Goal: Task Accomplishment & Management: Manage account settings

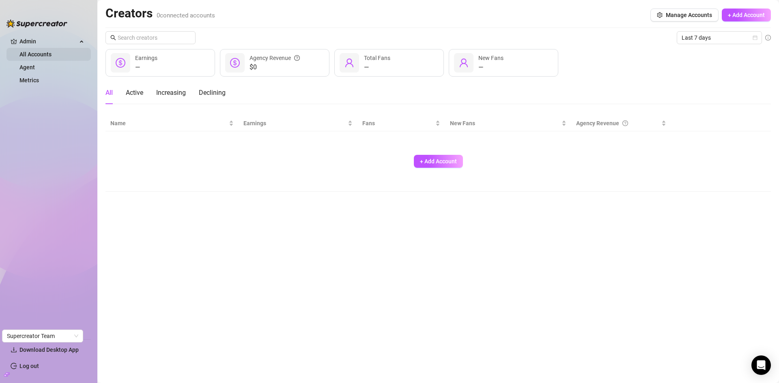
click at [26, 52] on link "All Accounts" at bounding box center [35, 54] width 32 height 6
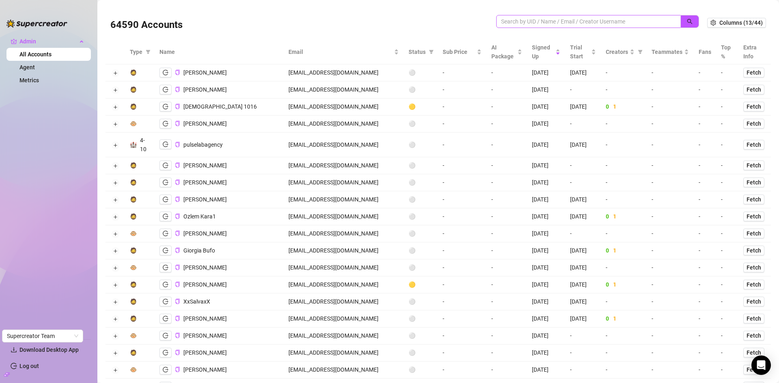
click at [558, 26] on span at bounding box center [588, 21] width 185 height 13
click at [554, 23] on input "search" at bounding box center [585, 21] width 168 height 9
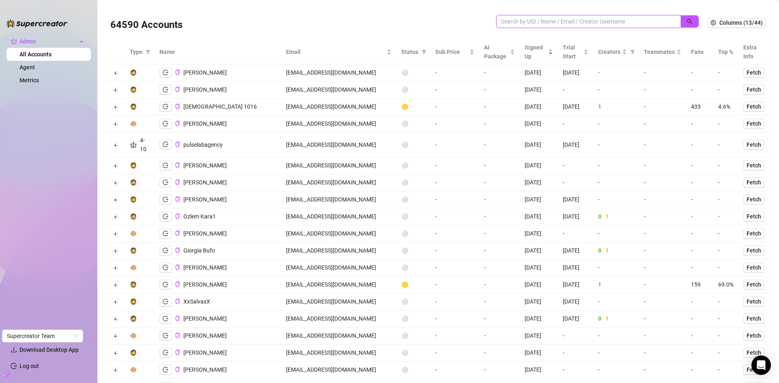
paste input "jtheo77@aol.com"
click at [689, 18] on button "button" at bounding box center [689, 21] width 19 height 13
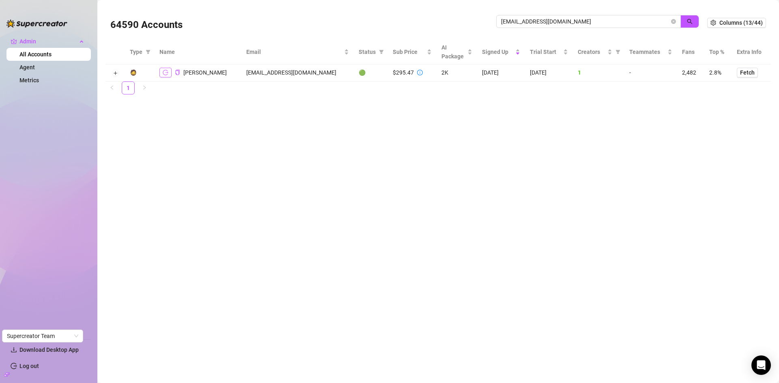
click at [164, 73] on icon "logout" at bounding box center [166, 73] width 6 height 6
drag, startPoint x: 564, startPoint y: 19, endPoint x: 455, endPoint y: 30, distance: 109.6
click at [455, 30] on div "64590 Accounts jtheo77@aol.com" at bounding box center [408, 23] width 597 height 28
paste input "holdenbo1990@gmai"
click at [688, 20] on icon "search" at bounding box center [690, 22] width 6 height 6
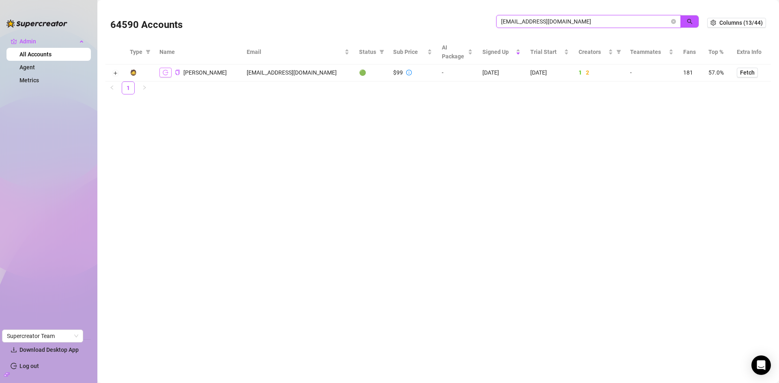
type input "holdenbo1990@gmail.com"
click at [164, 71] on icon "logout" at bounding box center [166, 73] width 6 height 6
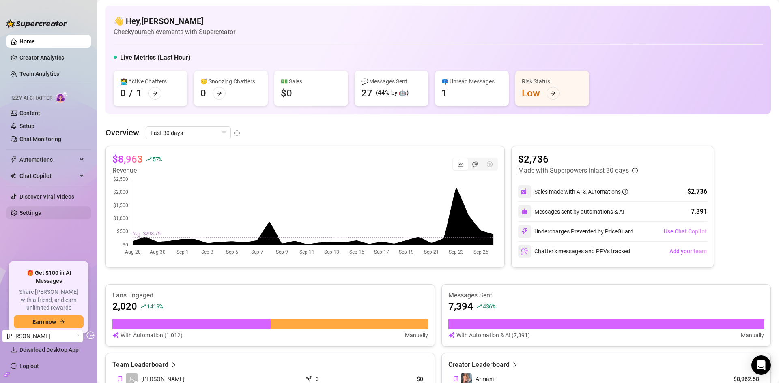
click at [33, 210] on link "Settings" at bounding box center [29, 213] width 21 height 6
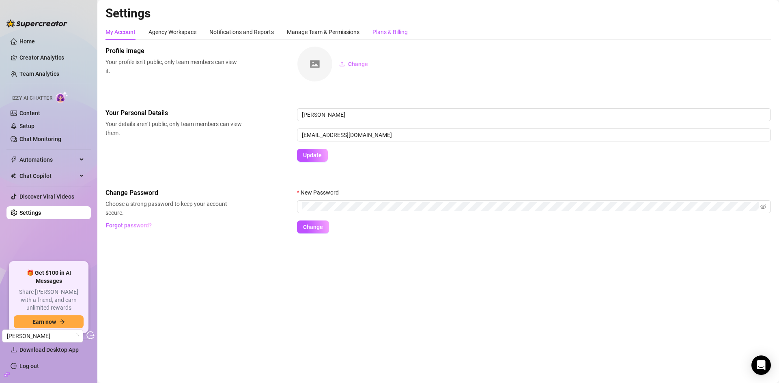
click at [386, 33] on div "Plans & Billing" at bounding box center [389, 32] width 35 height 9
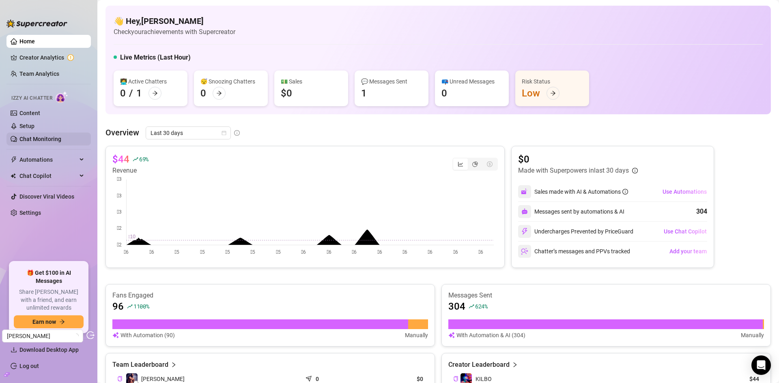
click at [37, 142] on link "Chat Monitoring" at bounding box center [40, 139] width 42 height 6
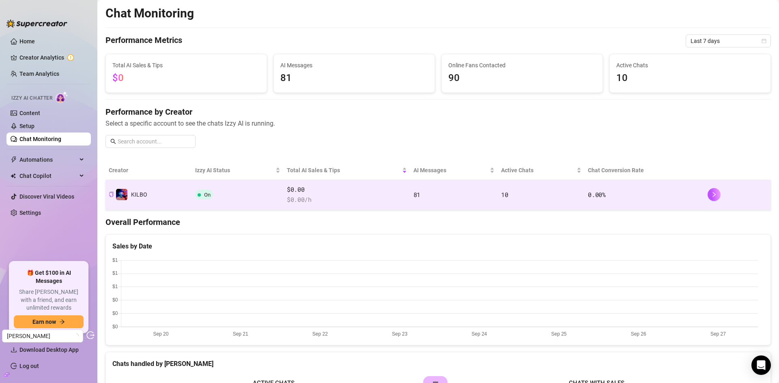
click at [322, 193] on span "$0.00" at bounding box center [347, 190] width 120 height 10
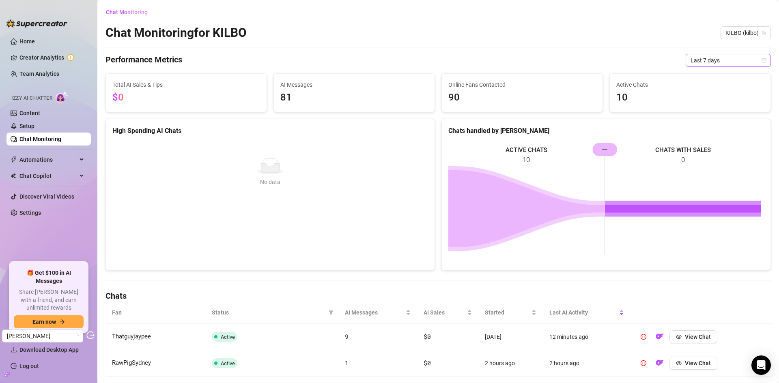
click at [707, 62] on span "Last 7 days" at bounding box center [727, 60] width 75 height 12
click at [706, 101] on div "Last 30 days" at bounding box center [722, 102] width 72 height 9
click at [720, 58] on span "Last 30 days" at bounding box center [727, 60] width 75 height 12
click at [707, 88] on div "Last 7 days" at bounding box center [722, 89] width 72 height 9
click at [45, 58] on link "Creator Analytics" at bounding box center [51, 57] width 65 height 13
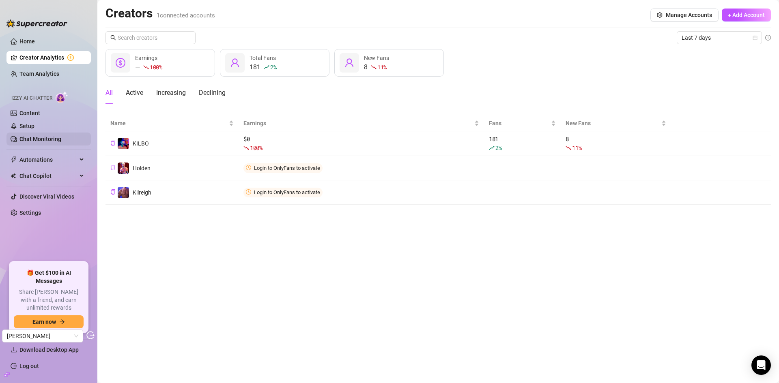
drag, startPoint x: 47, startPoint y: 111, endPoint x: 64, endPoint y: 144, distance: 37.7
click at [40, 111] on link "Content" at bounding box center [29, 113] width 21 height 6
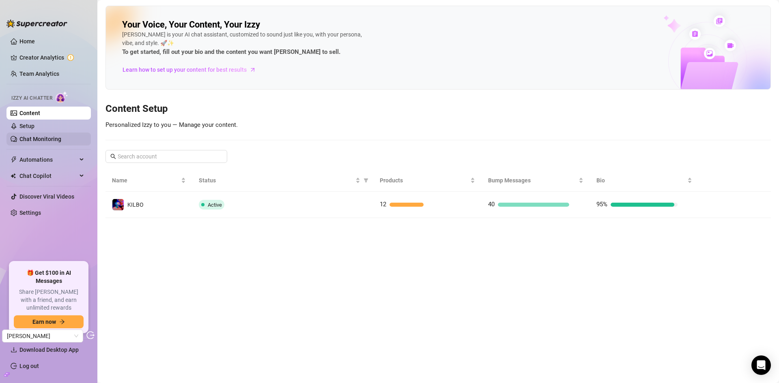
click at [41, 141] on link "Chat Monitoring" at bounding box center [40, 139] width 42 height 6
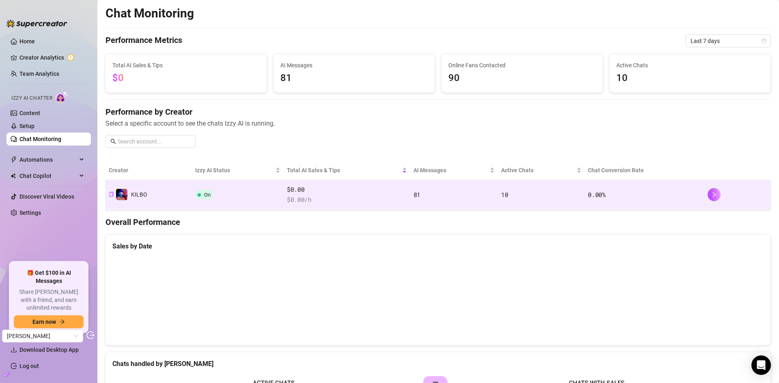
click at [398, 192] on span "$0.00" at bounding box center [347, 190] width 120 height 10
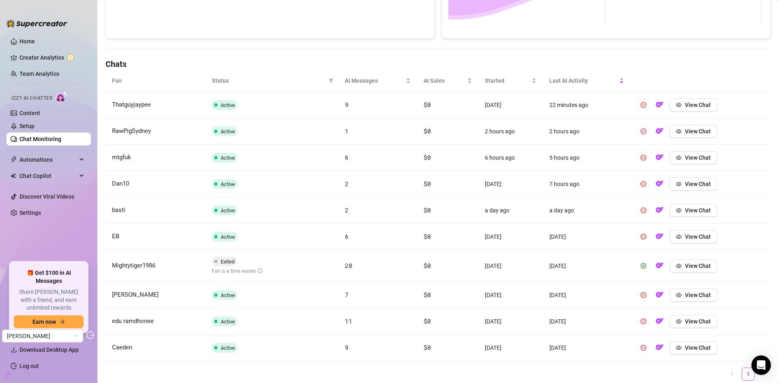
scroll to position [260, 0]
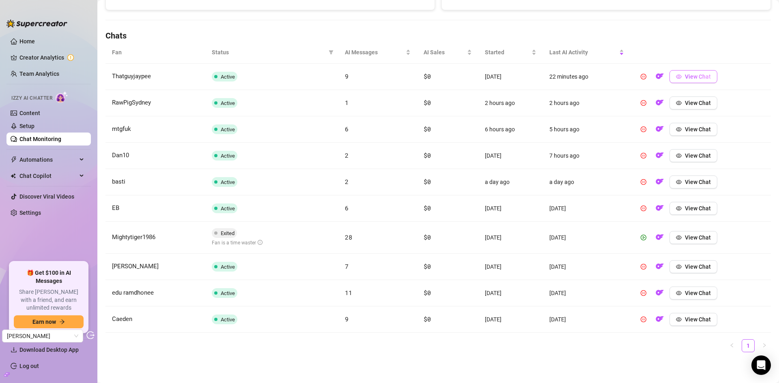
click at [700, 77] on span "View Chat" at bounding box center [698, 76] width 26 height 6
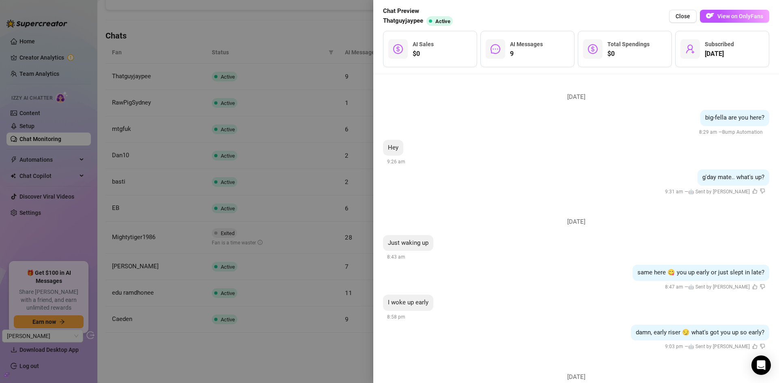
scroll to position [0, 0]
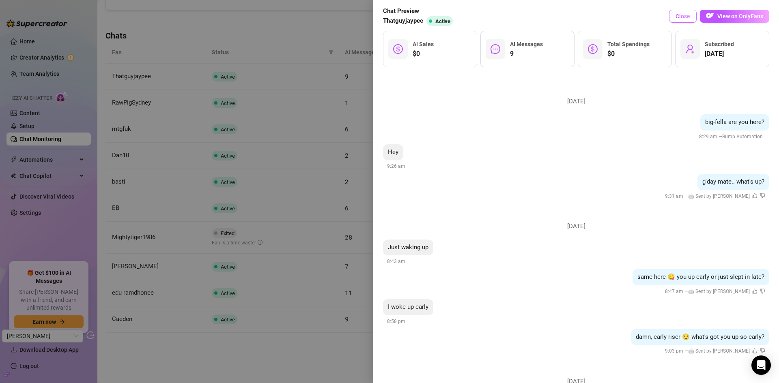
click at [678, 14] on span "Close" at bounding box center [682, 16] width 15 height 6
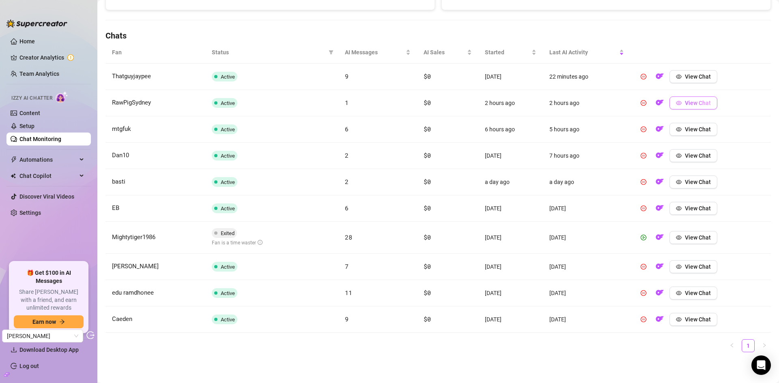
click at [702, 102] on span "View Chat" at bounding box center [698, 103] width 26 height 6
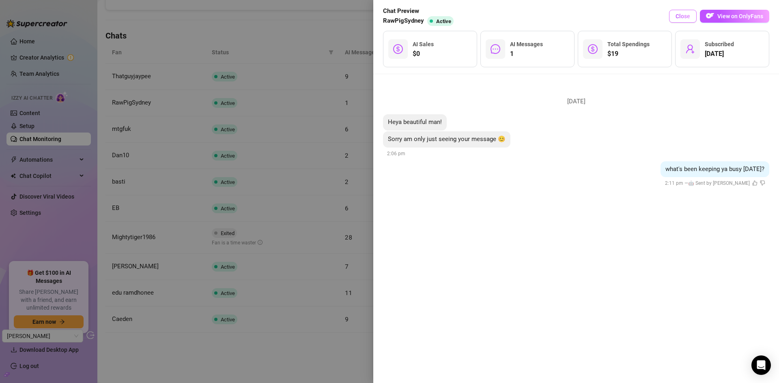
click at [682, 11] on button "Close" at bounding box center [683, 16] width 28 height 13
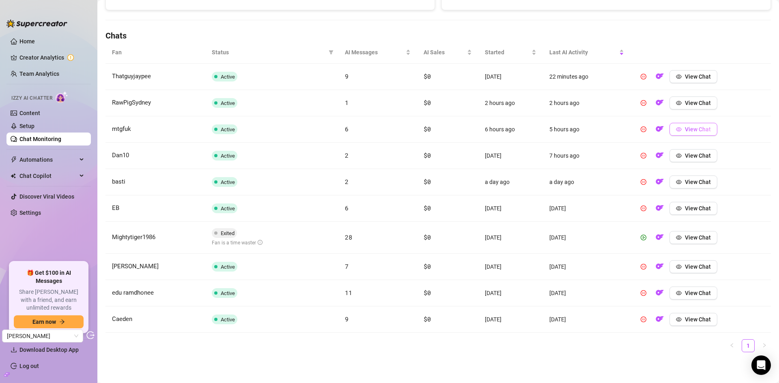
click at [687, 128] on span "View Chat" at bounding box center [698, 129] width 26 height 6
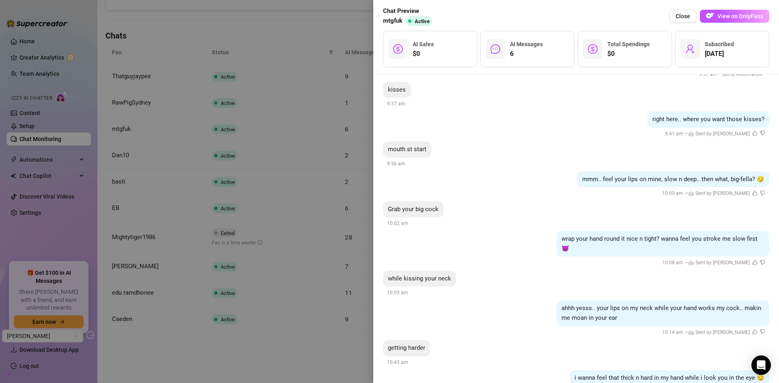
scroll to position [153, 0]
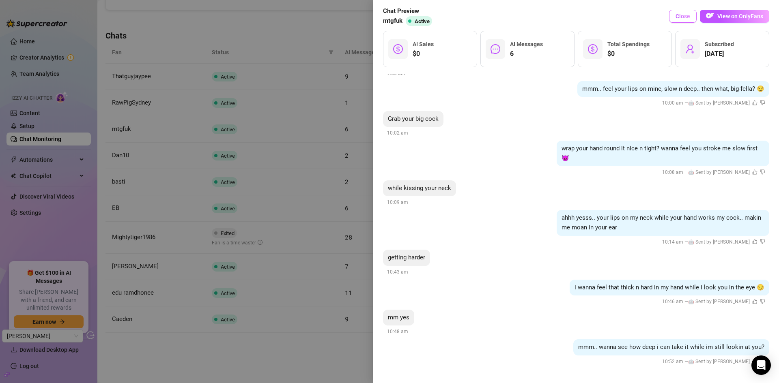
click at [678, 13] on span "Close" at bounding box center [682, 16] width 15 height 6
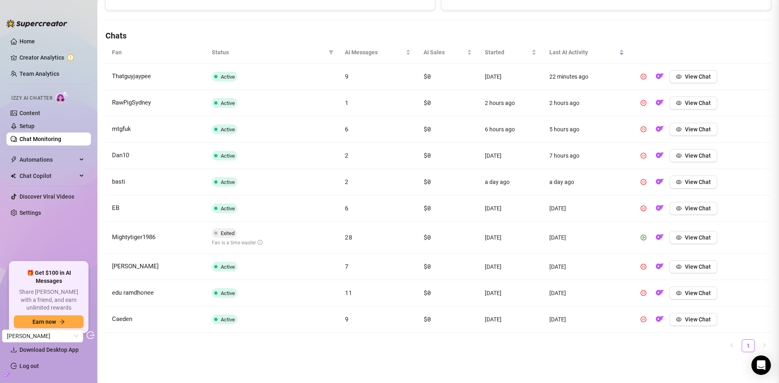
scroll to position [0, 0]
click at [678, 206] on button "View Chat" at bounding box center [693, 208] width 48 height 13
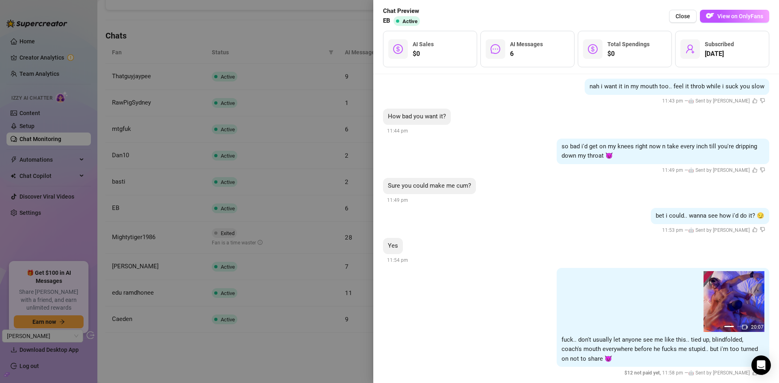
scroll to position [226, 0]
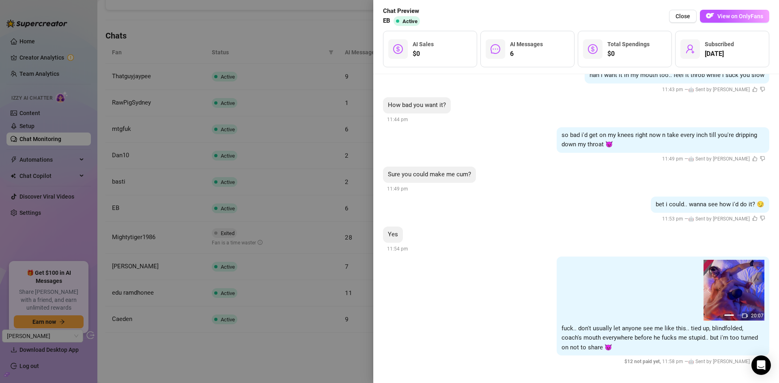
click at [742, 295] on img at bounding box center [733, 290] width 61 height 61
click at [677, 16] on span "Close" at bounding box center [682, 16] width 15 height 6
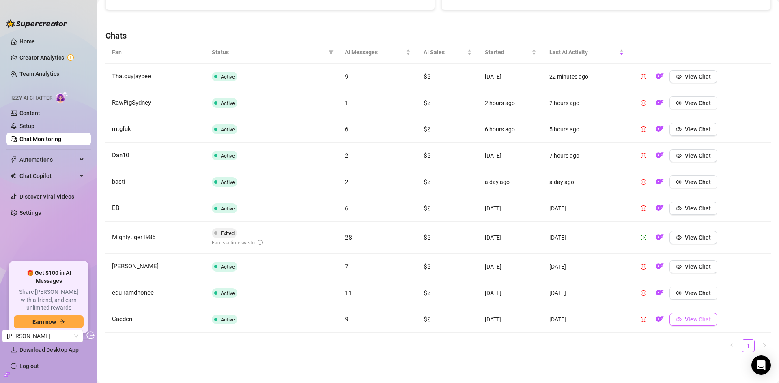
click at [695, 324] on button "View Chat" at bounding box center [693, 319] width 48 height 13
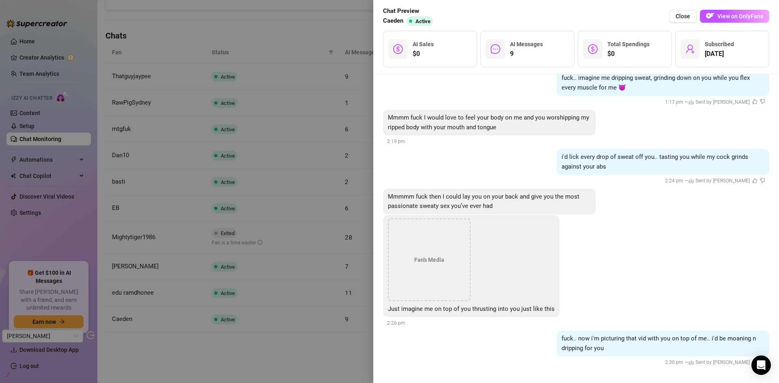
scroll to position [1202, 0]
click at [688, 19] on span "Close" at bounding box center [682, 16] width 15 height 6
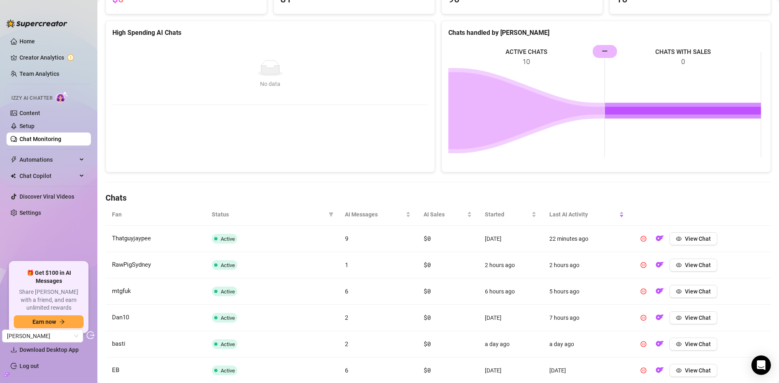
scroll to position [0, 0]
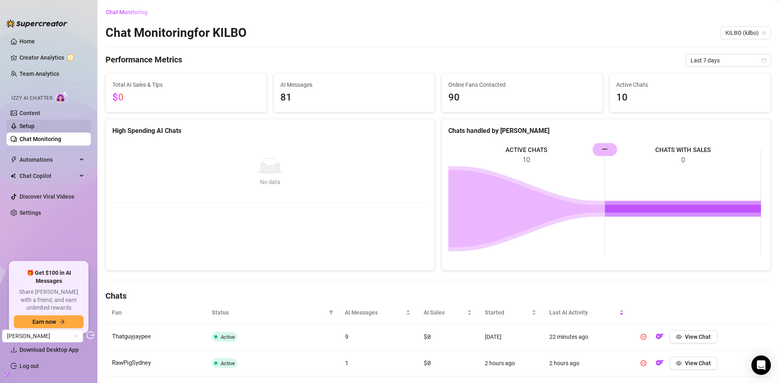
click at [34, 127] on link "Setup" at bounding box center [26, 126] width 15 height 6
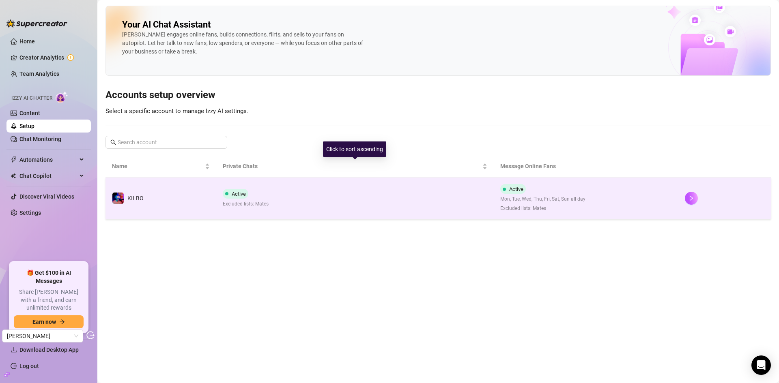
click at [344, 193] on td "Active Excluded lists: Mates" at bounding box center [354, 199] width 277 height 42
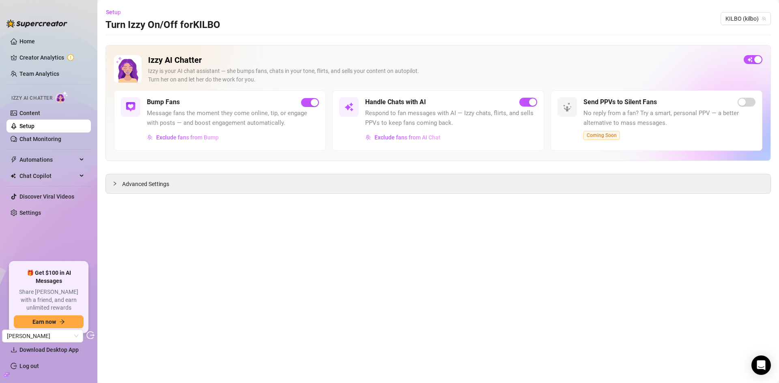
click at [462, 135] on div "Exclude fans from AI Chat" at bounding box center [451, 137] width 172 height 13
click at [440, 140] on span "Exclude fans from AI Chat" at bounding box center [407, 137] width 66 height 6
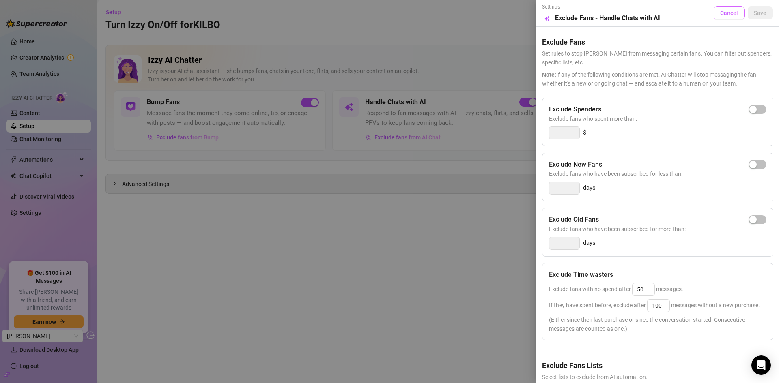
click at [720, 15] on span "Cancel" at bounding box center [729, 13] width 18 height 6
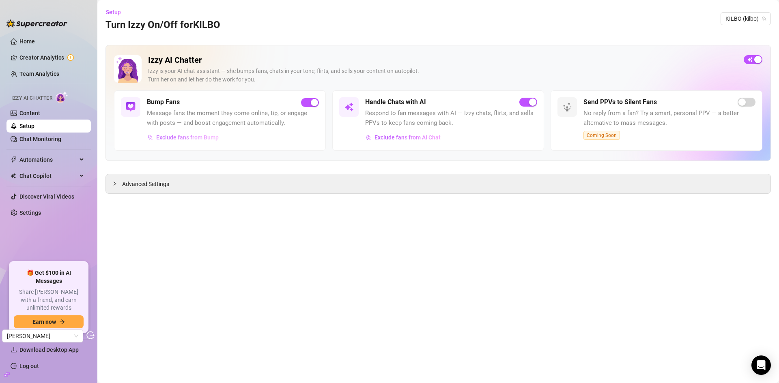
click at [195, 139] on span "Exclude fans from Bump" at bounding box center [187, 137] width 62 height 6
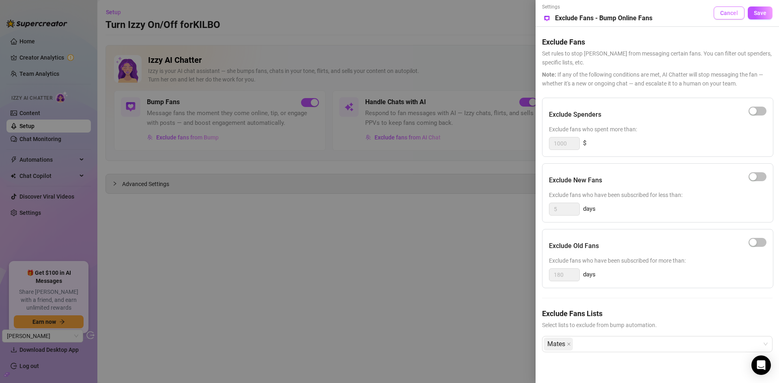
click at [728, 11] on span "Cancel" at bounding box center [729, 13] width 18 height 6
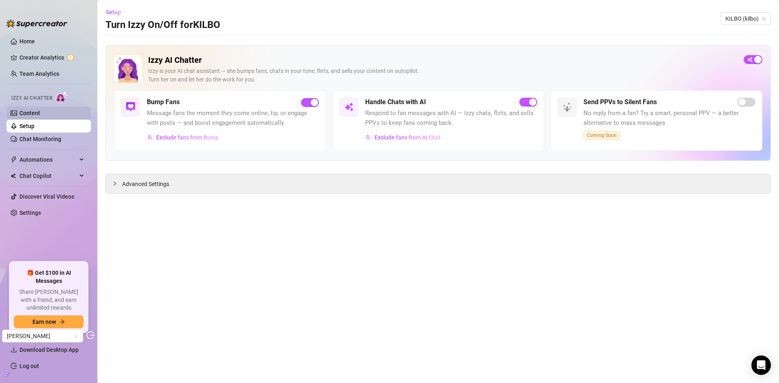
click at [40, 114] on link "Content" at bounding box center [29, 113] width 21 height 6
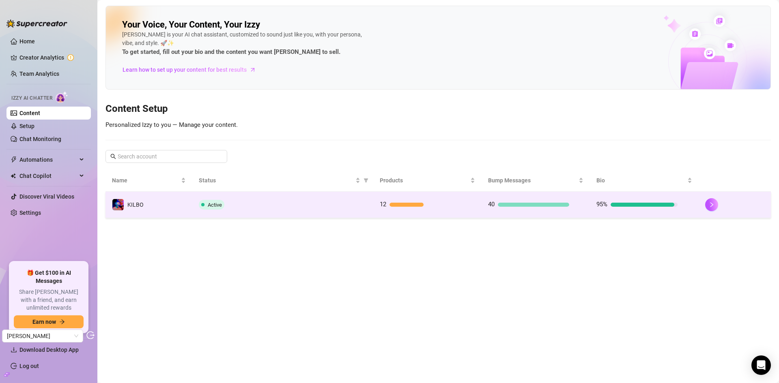
click at [301, 207] on div "Active" at bounding box center [283, 205] width 168 height 10
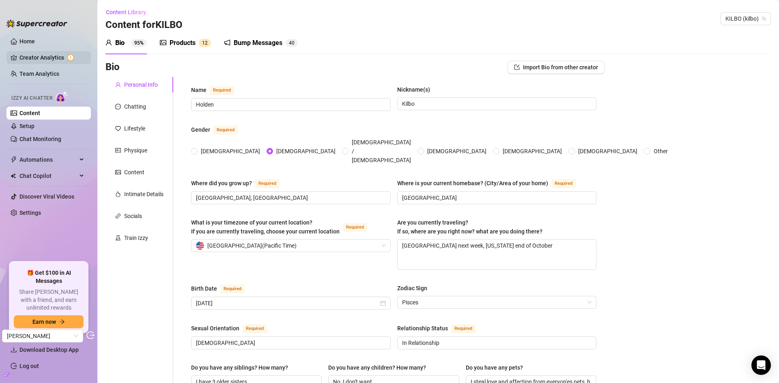
click at [47, 61] on link "Creator Analytics" at bounding box center [51, 57] width 65 height 13
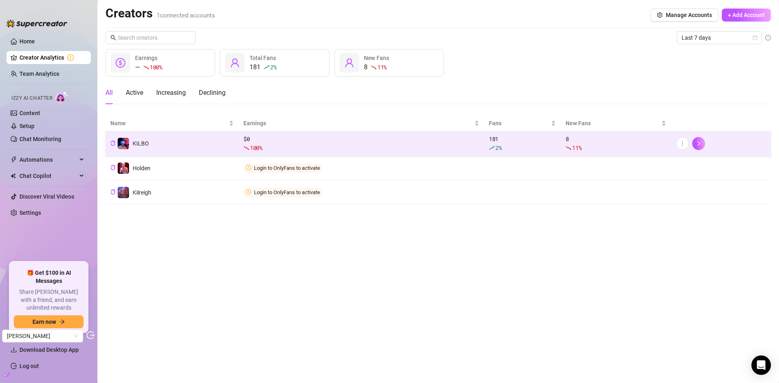
click at [296, 142] on div "$ 0 100 %" at bounding box center [361, 144] width 236 height 18
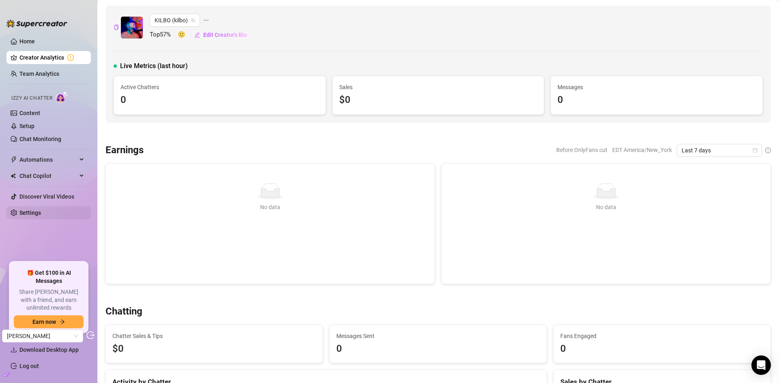
click at [36, 212] on link "Settings" at bounding box center [29, 213] width 21 height 6
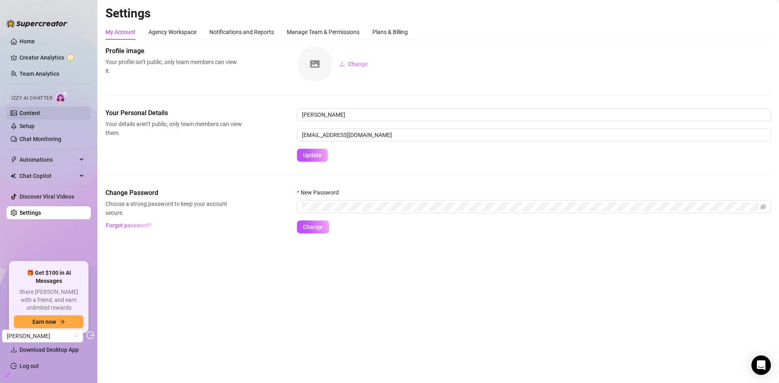
click at [33, 116] on link "Content" at bounding box center [29, 113] width 21 height 6
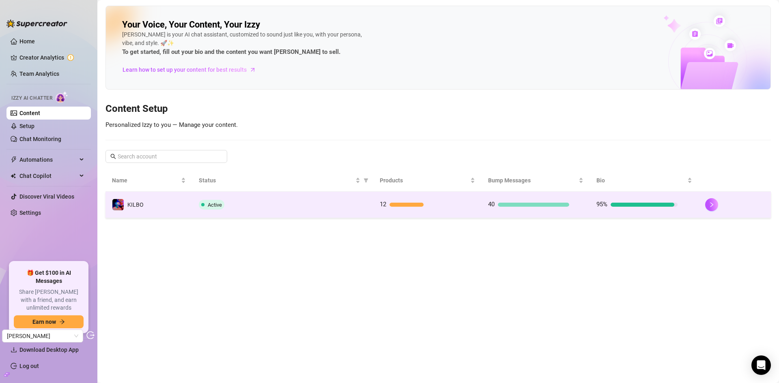
click at [280, 200] on div "Active" at bounding box center [283, 205] width 168 height 10
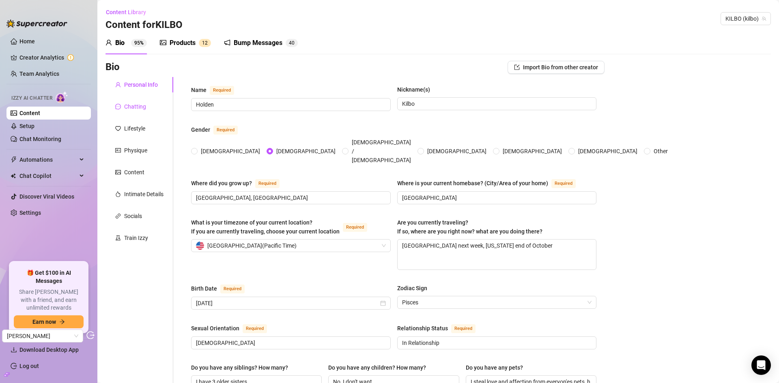
click at [142, 108] on div "Chatting" at bounding box center [135, 106] width 22 height 9
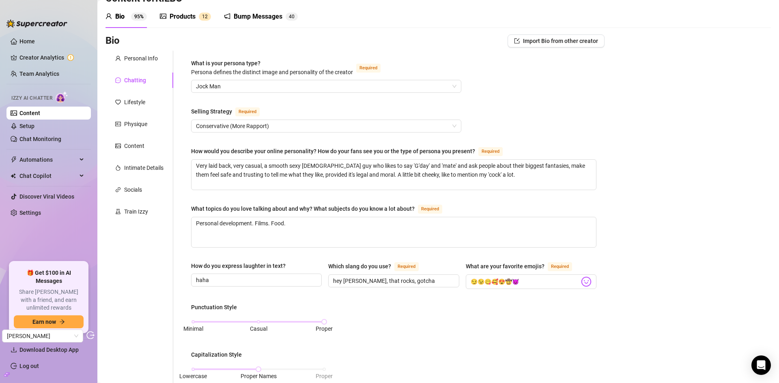
scroll to position [41, 0]
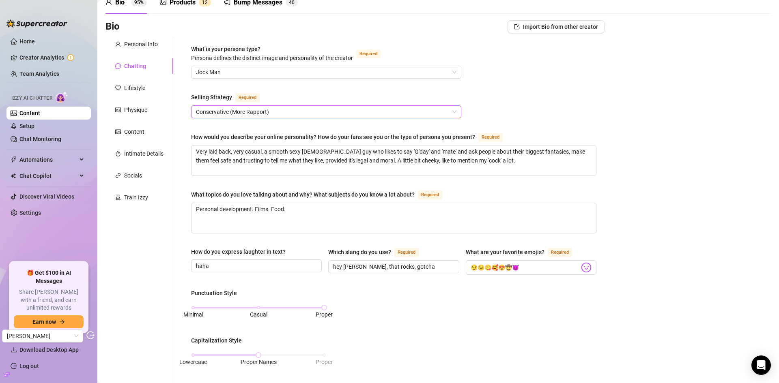
click at [350, 112] on span "Conservative (More Rapport)" at bounding box center [326, 112] width 260 height 12
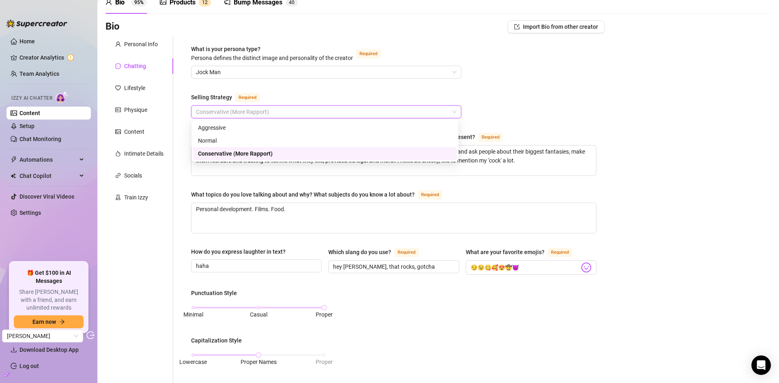
click at [350, 112] on span "Conservative (More Rapport)" at bounding box center [326, 112] width 260 height 12
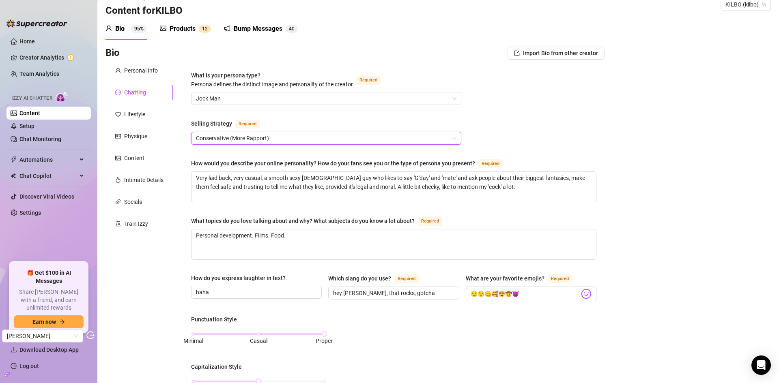
scroll to position [0, 0]
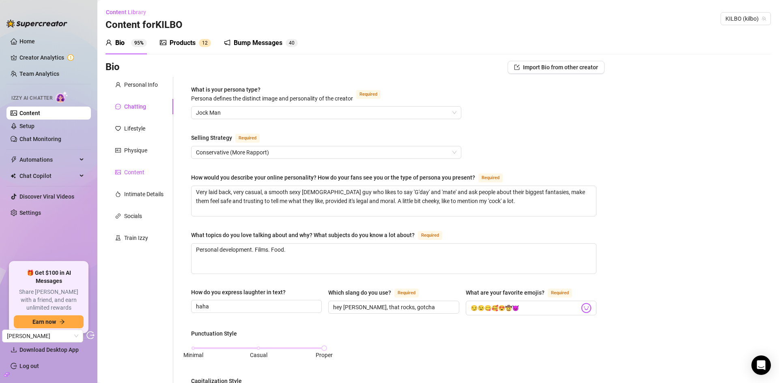
click at [141, 171] on div "Content" at bounding box center [134, 172] width 20 height 9
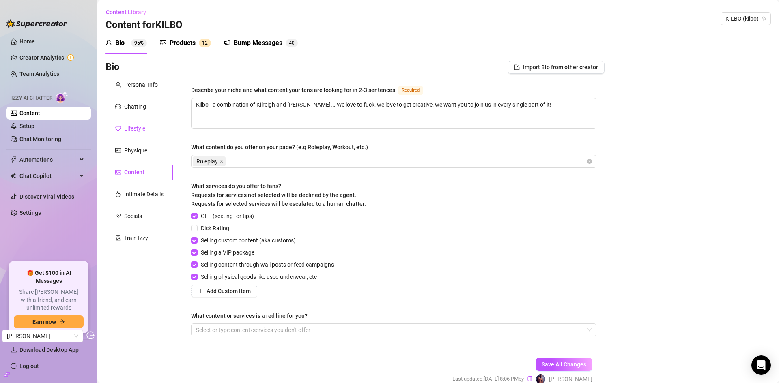
click at [132, 131] on div "Lifestyle" at bounding box center [134, 128] width 21 height 9
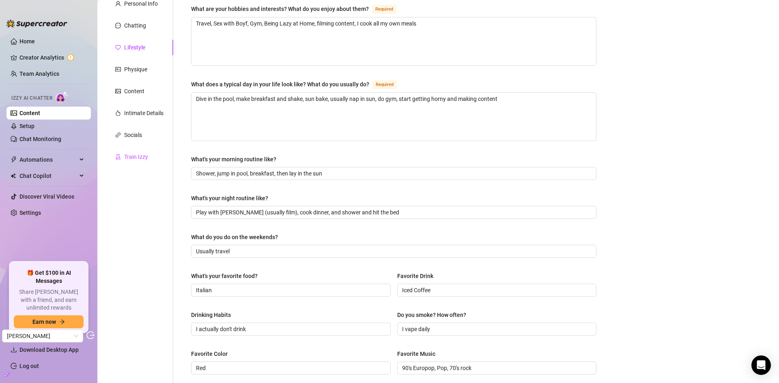
click at [137, 154] on div "Train Izzy" at bounding box center [136, 156] width 24 height 9
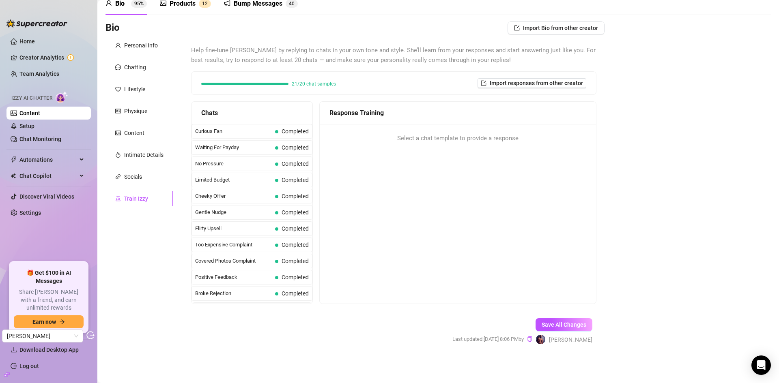
click at [135, 122] on div "Personal Info Chatting Lifestyle Physique Content Intimate Details Socials Trai…" at bounding box center [139, 175] width 68 height 275
click at [133, 113] on div "Physique" at bounding box center [135, 111] width 23 height 9
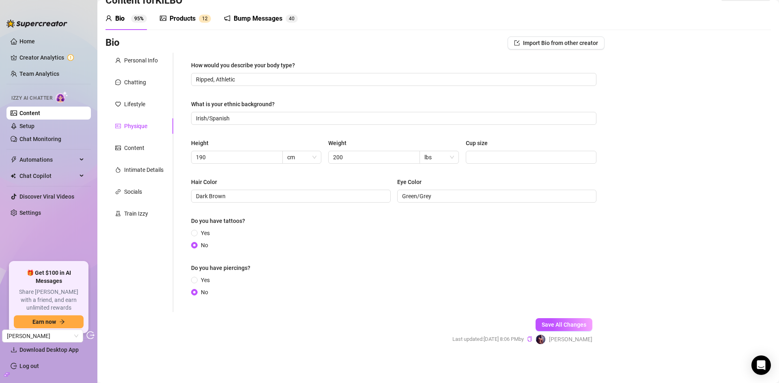
scroll to position [24, 0]
click at [136, 99] on div "Lifestyle" at bounding box center [139, 104] width 68 height 15
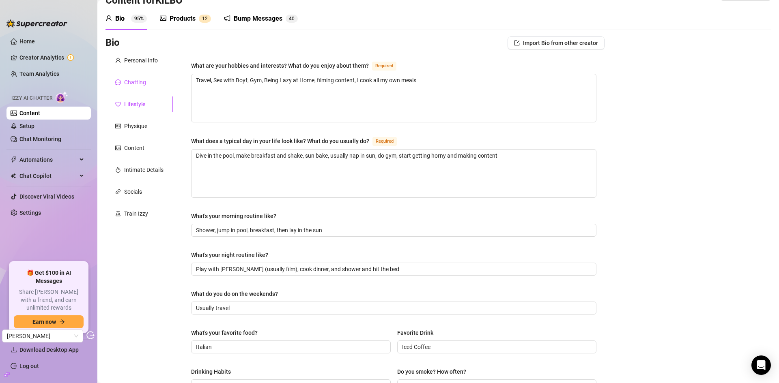
click at [132, 86] on div "Chatting" at bounding box center [135, 82] width 22 height 9
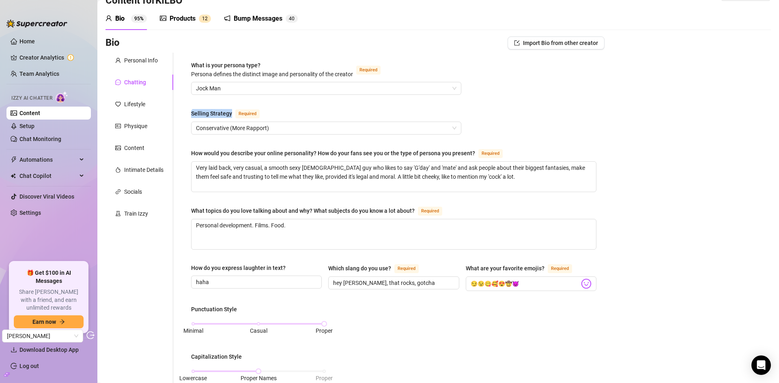
drag, startPoint x: 233, startPoint y: 110, endPoint x: 192, endPoint y: 114, distance: 40.8
click at [192, 114] on div "Selling Strategy Required" at bounding box center [227, 114] width 72 height 10
copy div "Selling Strategy"
click at [34, 126] on link "Setup" at bounding box center [26, 126] width 15 height 6
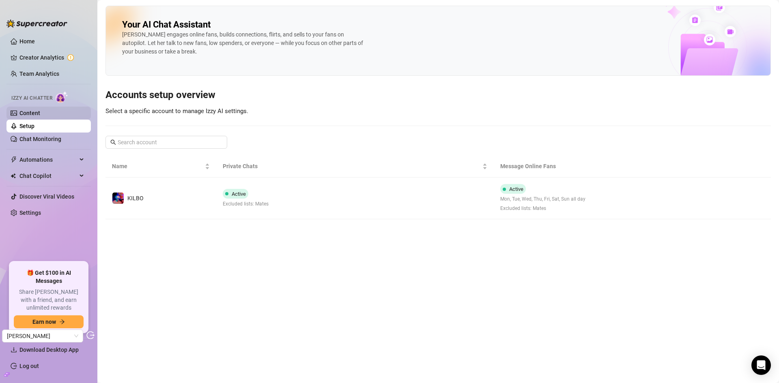
click at [40, 116] on link "Content" at bounding box center [29, 113] width 21 height 6
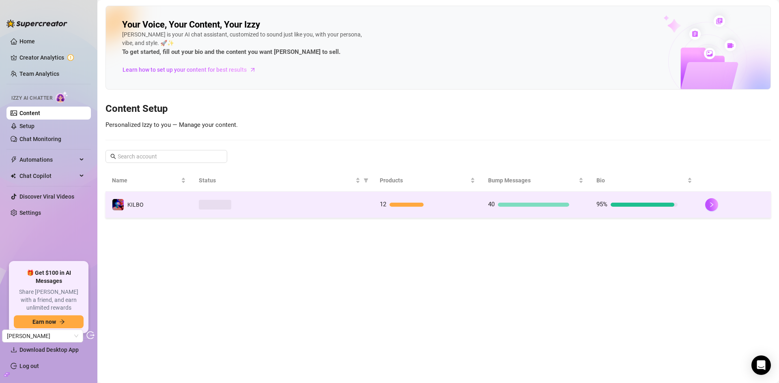
click at [303, 209] on div at bounding box center [283, 205] width 168 height 10
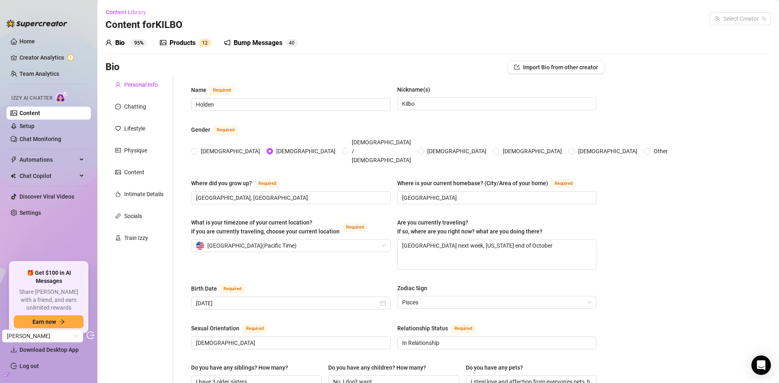
click at [193, 37] on div "Products 1 2" at bounding box center [185, 43] width 51 height 23
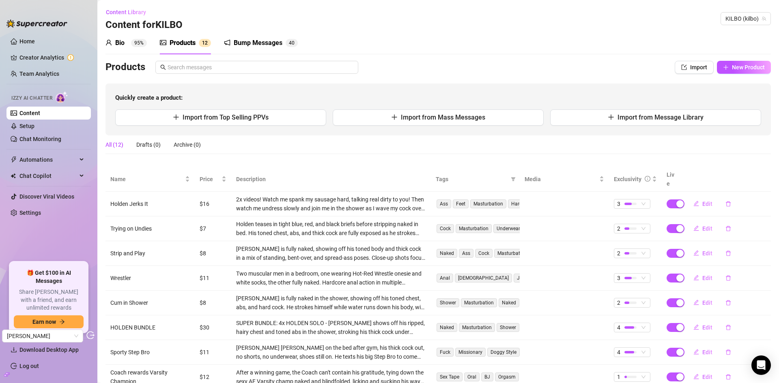
click at [246, 39] on div "Bump Messages" at bounding box center [258, 43] width 49 height 10
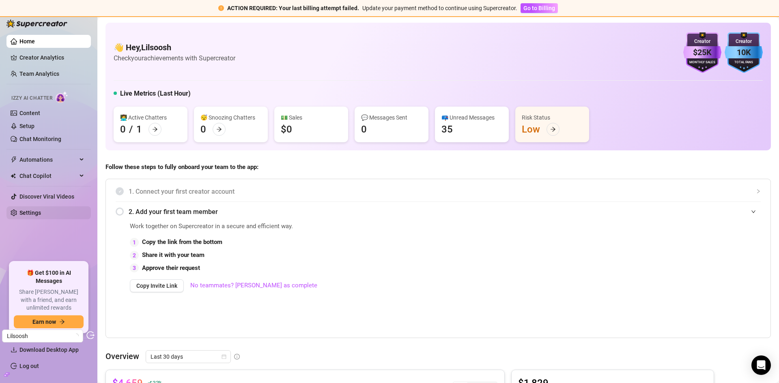
click at [33, 214] on link "Settings" at bounding box center [29, 213] width 21 height 6
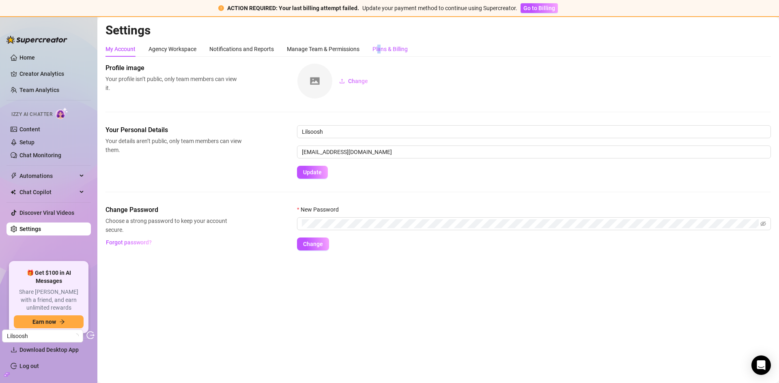
click at [381, 49] on div "Plans & Billing" at bounding box center [389, 49] width 35 height 9
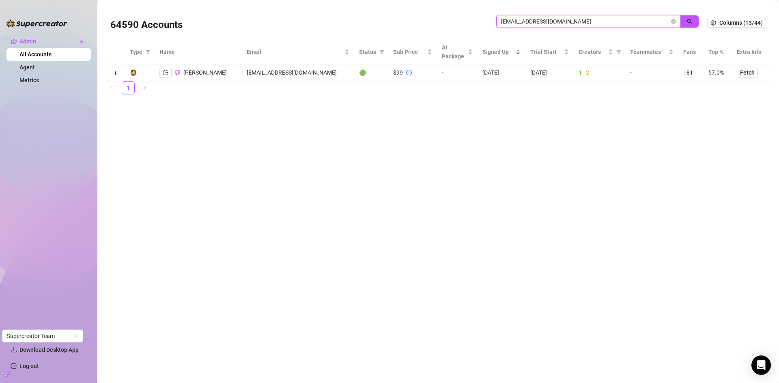
drag, startPoint x: 588, startPoint y: 20, endPoint x: 428, endPoint y: 19, distance: 159.8
click at [428, 19] on div "64590 Accounts [EMAIL_ADDRESS][DOMAIN_NAME]" at bounding box center [408, 23] width 597 height 28
paste input "[EMAIL_ADDRESS]"
click at [692, 21] on icon "search" at bounding box center [690, 22] width 6 height 6
drag, startPoint x: 581, startPoint y: 19, endPoint x: 442, endPoint y: 19, distance: 139.1
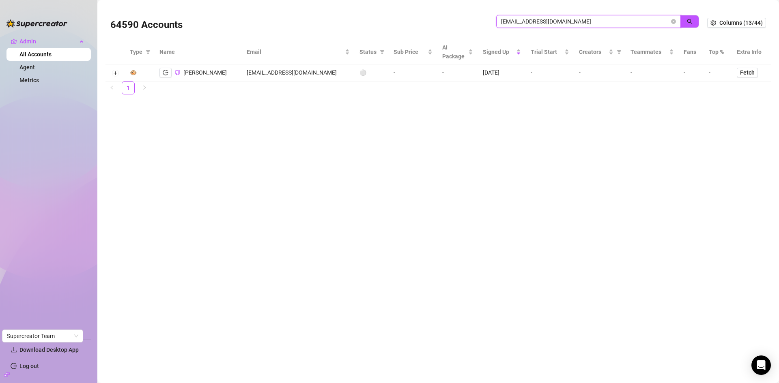
click at [442, 19] on div "64590 Accounts [EMAIL_ADDRESS][DOMAIN_NAME]" at bounding box center [408, 23] width 597 height 28
paste input "search"
click at [685, 15] on button "button" at bounding box center [689, 21] width 19 height 13
type input "[EMAIL_ADDRESS][DOMAIN_NAME]"
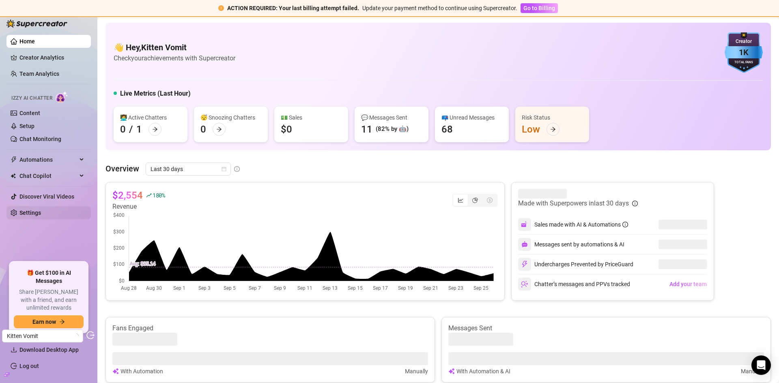
click at [30, 210] on link "Settings" at bounding box center [29, 213] width 21 height 6
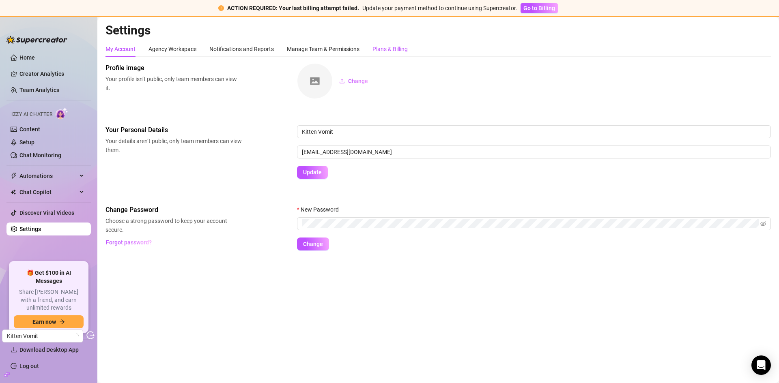
click at [399, 47] on div "Plans & Billing" at bounding box center [389, 49] width 35 height 9
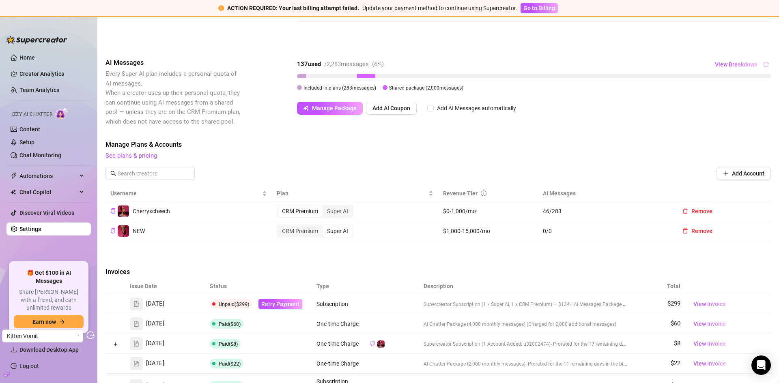
scroll to position [279, 0]
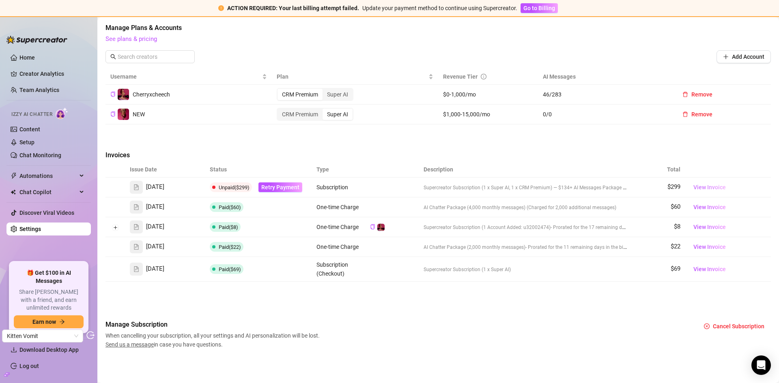
click at [699, 185] on span "View Invoice" at bounding box center [709, 187] width 32 height 9
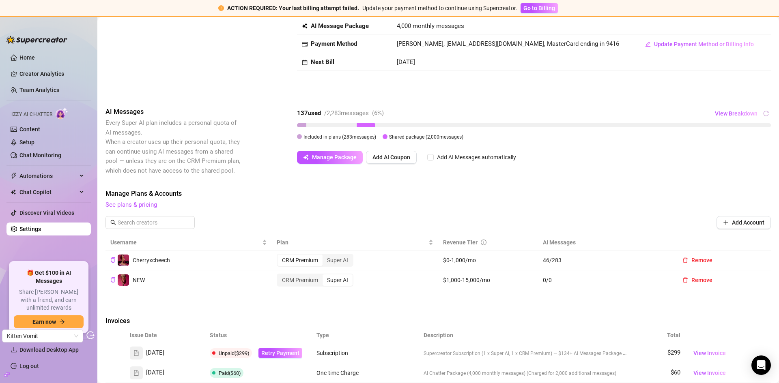
scroll to position [0, 0]
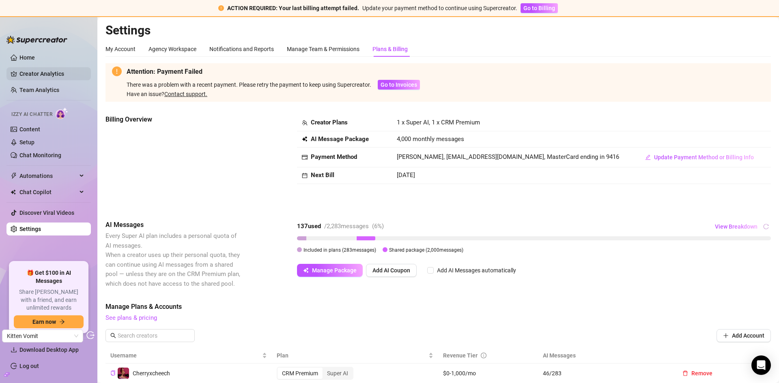
click at [45, 69] on link "Creator Analytics" at bounding box center [51, 73] width 65 height 13
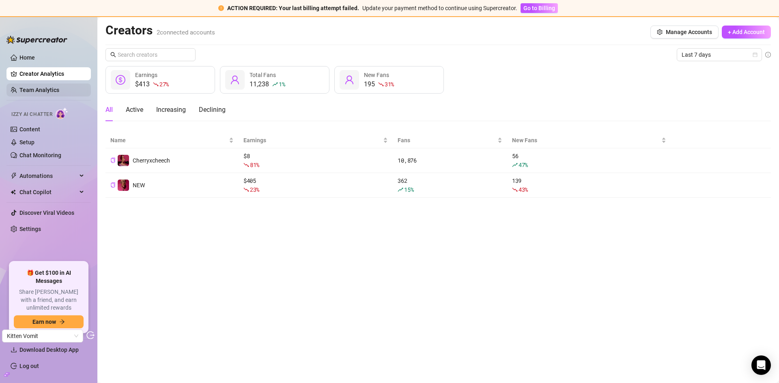
click at [46, 87] on link "Team Analytics" at bounding box center [39, 90] width 40 height 6
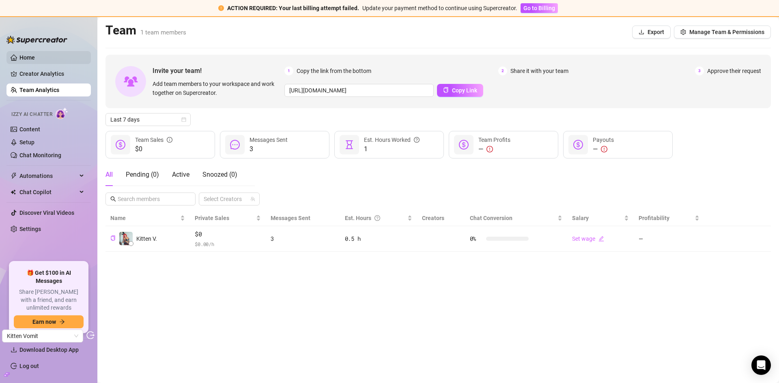
click at [35, 61] on link "Home" at bounding box center [26, 57] width 15 height 6
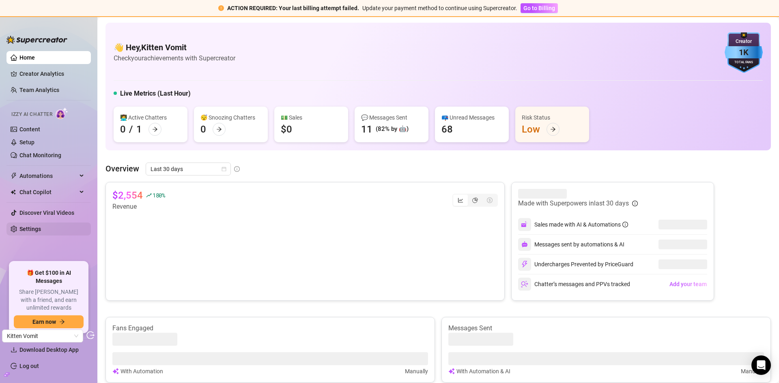
click at [34, 232] on link "Settings" at bounding box center [29, 229] width 21 height 6
